Goal: Communication & Community: Answer question/provide support

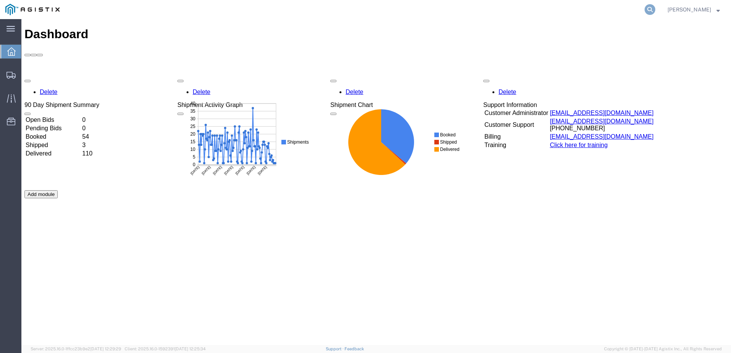
click at [655, 8] on icon at bounding box center [650, 9] width 11 height 11
click at [517, 14] on input "search" at bounding box center [528, 9] width 233 height 18
paste input "524940022"
type input "524940022"
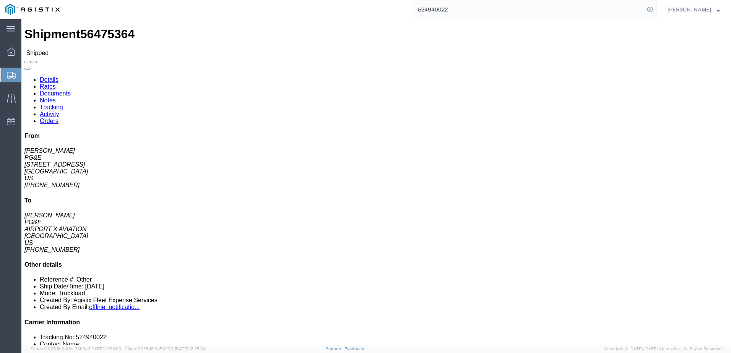
click span
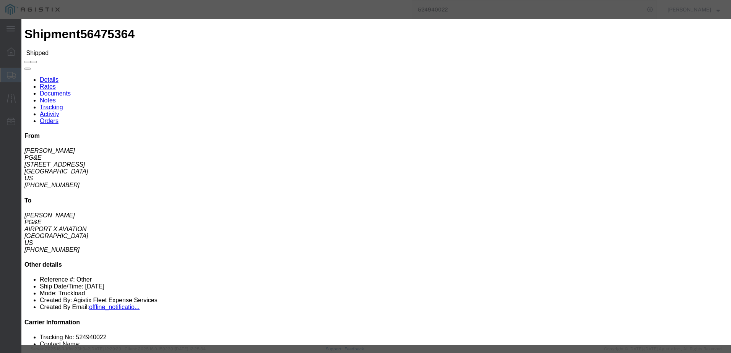
click input "text"
type input "[EMAIL_ADDRESS][DOMAIN_NAME]"
click input "Send a copy to my email."
checkbox input "true"
click button "Send"
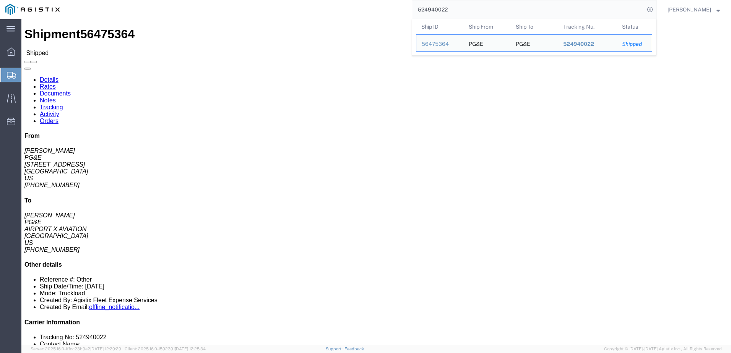
drag, startPoint x: 499, startPoint y: 11, endPoint x: 436, endPoint y: 9, distance: 63.9
click at [436, 9] on input "524940022" at bounding box center [528, 9] width 233 height 18
click at [485, 10] on input "524940022" at bounding box center [528, 9] width 233 height 18
drag, startPoint x: 501, startPoint y: 11, endPoint x: 425, endPoint y: 9, distance: 75.8
click at [425, 9] on div "524940022 Ship ID Ship From Ship To Tracking Nu. Status Ship ID 56475364 Ship F…" at bounding box center [361, 9] width 592 height 19
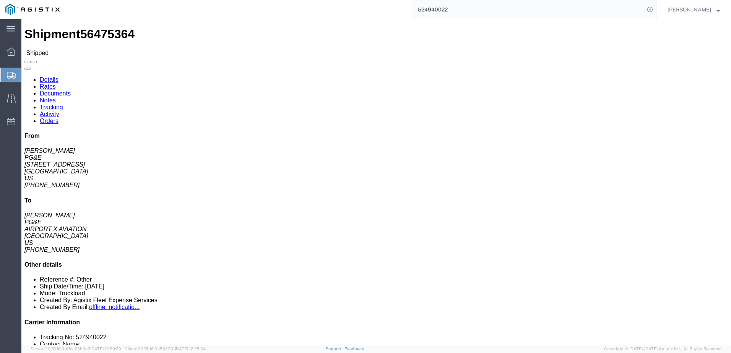
paste input "772500"
type input "524772500"
drag, startPoint x: 645, startPoint y: 10, endPoint x: 665, endPoint y: 29, distance: 27.3
click span
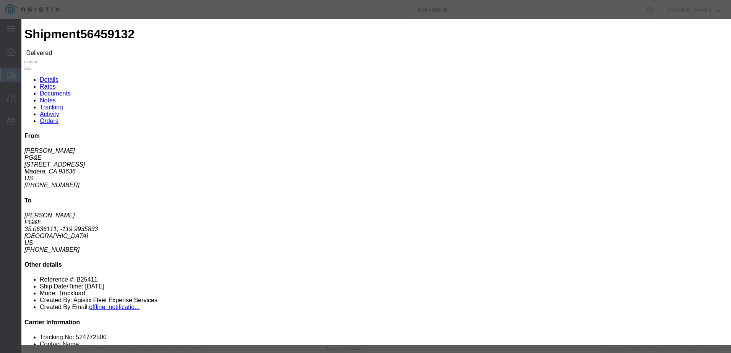
click input "text"
type input "[EMAIL_ADDRESS][DOMAIN_NAME]"
click label "PGE Fleet Bill Of Lading"
click input "PGE Fleet Bill Of Lading"
checkbox input "true"
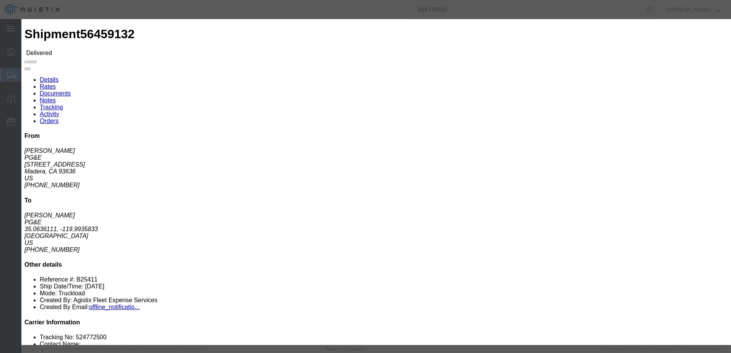
click textarea
type textarea "Please compete the [PERSON_NAME] portion for this job"
click button "Send"
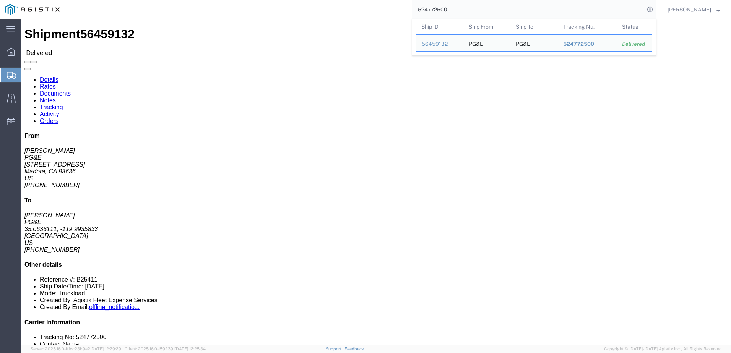
drag, startPoint x: 447, startPoint y: 12, endPoint x: 416, endPoint y: 11, distance: 31.4
click at [416, 11] on div "524772500 Ship ID Ship From Ship To Tracking Nu. Status Ship ID 56459132 Ship F…" at bounding box center [361, 9] width 592 height 19
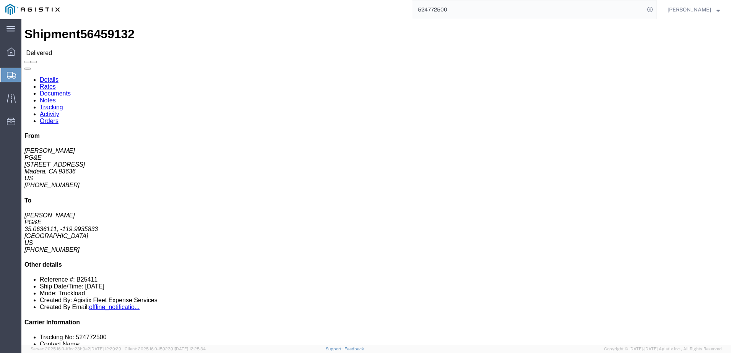
paste input "3679462"
type input "523679462"
click span
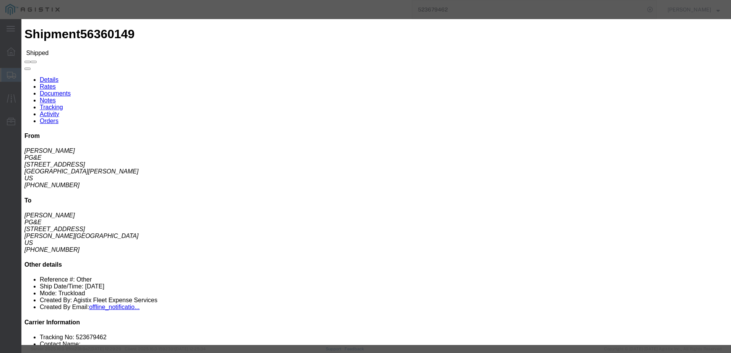
click input "text"
type input "[EMAIL_ADDRESS][DOMAIN_NAME]"
click input "PGE Fleet Bill Of Lading"
checkbox input "true"
click button "Send"
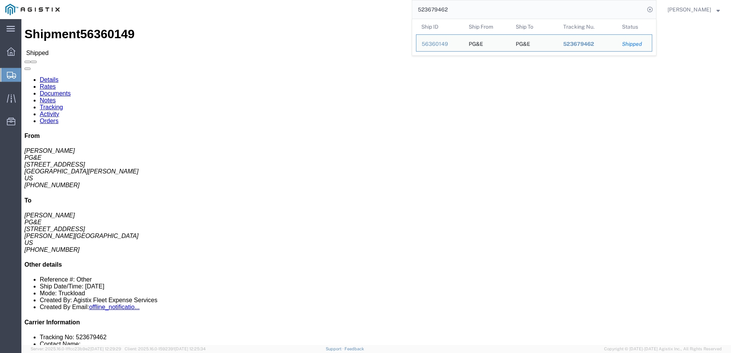
drag, startPoint x: 514, startPoint y: 10, endPoint x: 423, endPoint y: 9, distance: 91.4
click at [424, 10] on div "523679462 Ship ID Ship From Ship To Tracking Nu. Status Ship ID 56360149 Ship F…" at bounding box center [361, 9] width 592 height 19
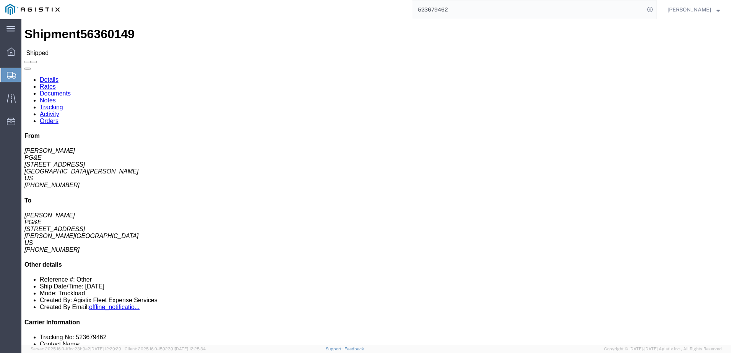
paste input "281"
type input "523679281"
click span
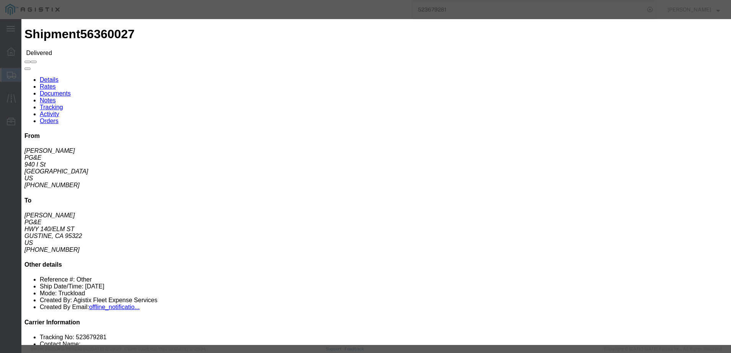
click input "text"
type input "[EMAIL_ADDRESS][DOMAIN_NAME]"
click input "Send a copy to my email."
checkbox input "true"
drag, startPoint x: 244, startPoint y: 106, endPoint x: 270, endPoint y: 120, distance: 29.4
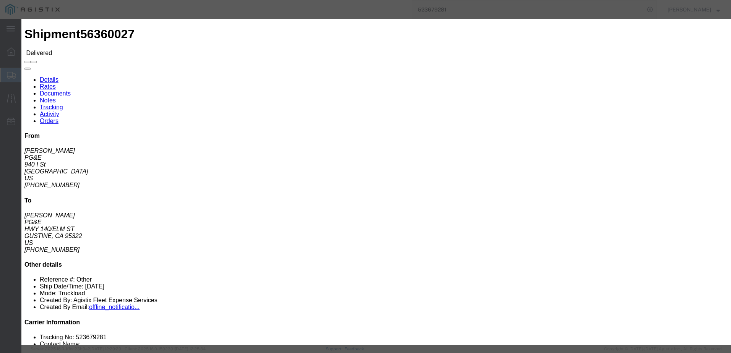
click input "PGE Fleet Bill Of Lading"
checkbox input "true"
click button "Send"
